Goal: Find specific page/section: Find specific page/section

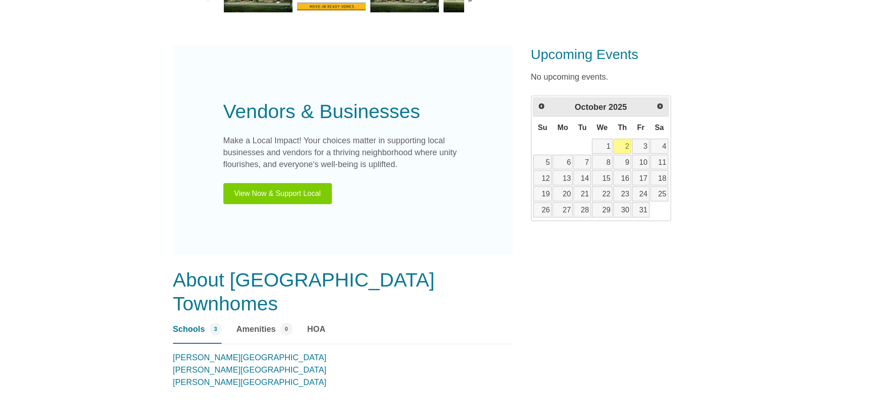
scroll to position [503, 0]
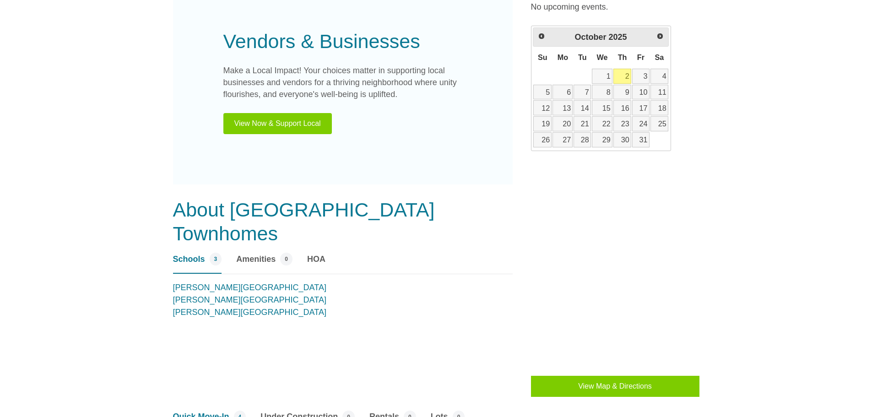
click at [252, 253] on span "Amenities" at bounding box center [255, 259] width 39 height 12
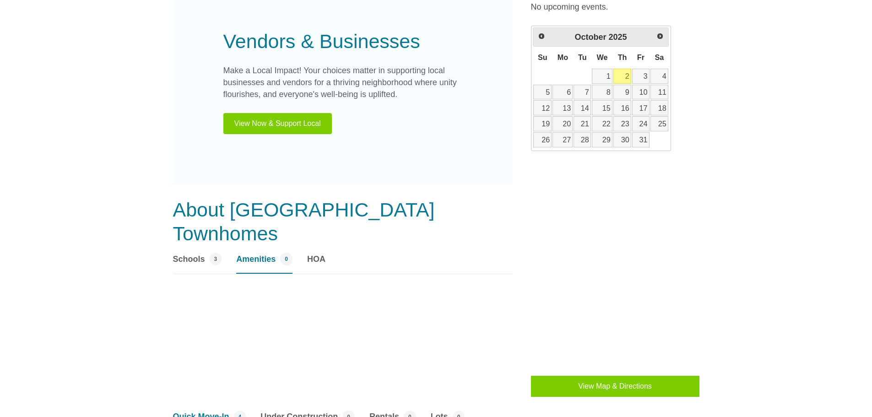
click at [326, 253] on div "Schools 3 Amenities 0 HOA" at bounding box center [342, 264] width 339 height 22
click at [314, 253] on span "HOA" at bounding box center [316, 259] width 18 height 12
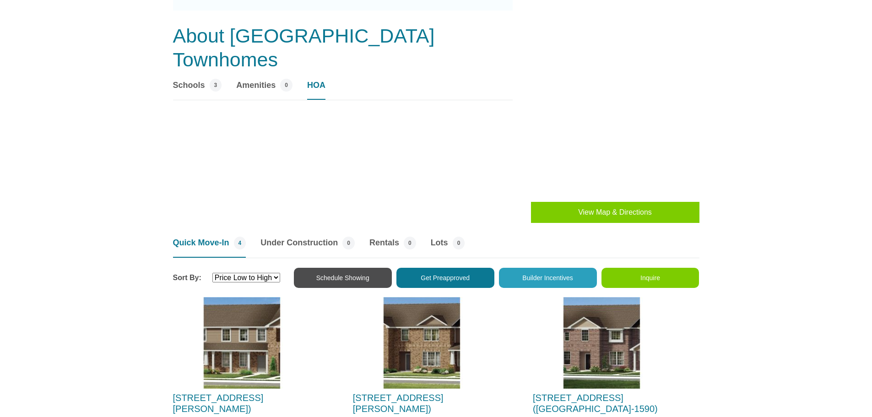
scroll to position [778, 0]
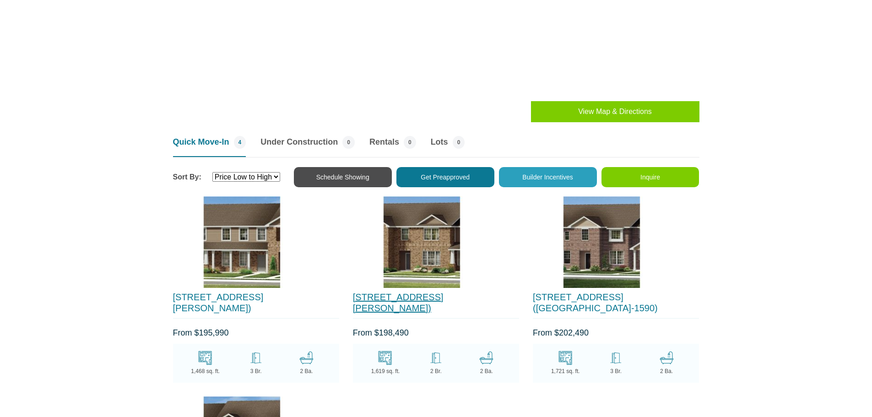
click at [420, 296] on link "[STREET_ADDRESS][PERSON_NAME])" at bounding box center [398, 302] width 91 height 21
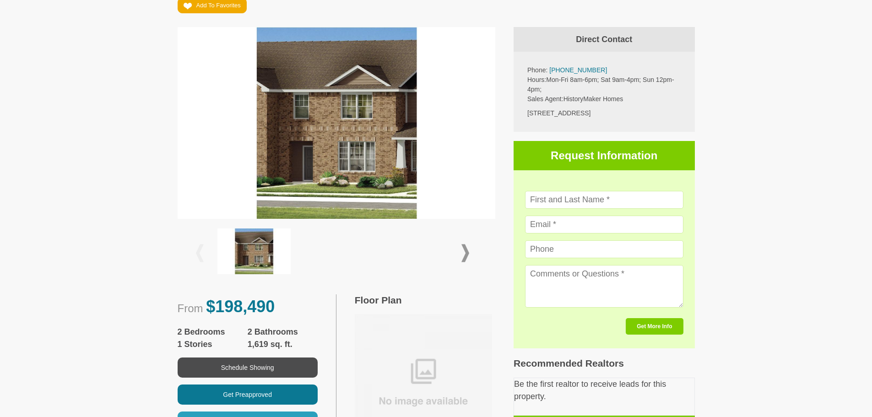
scroll to position [229, 0]
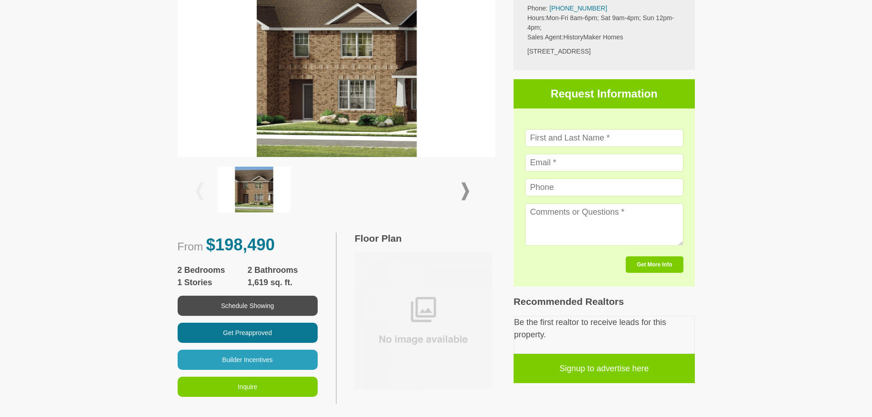
click at [463, 185] on span at bounding box center [465, 191] width 8 height 18
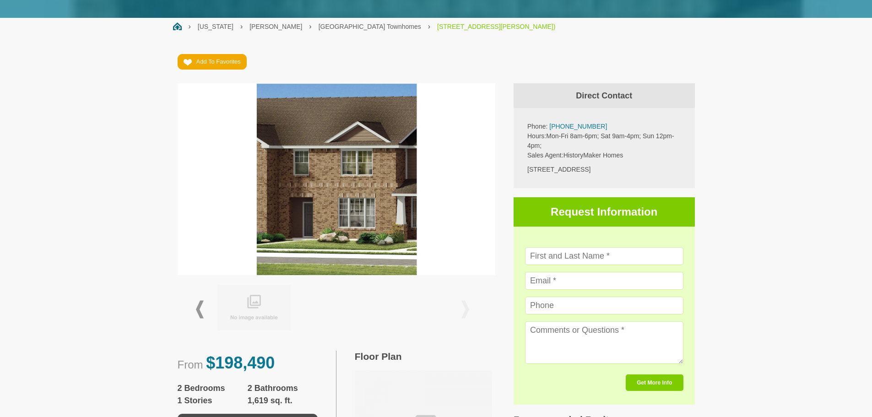
scroll to position [46, 0]
